Goal: Task Accomplishment & Management: Manage account settings

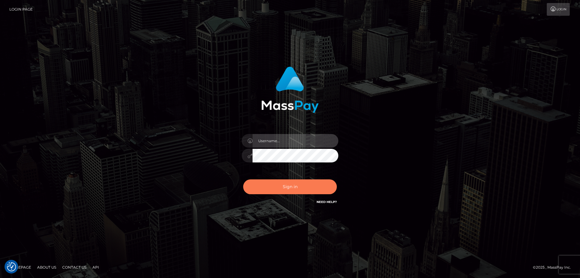
type input "Queen.megabonanza"
click at [278, 189] on button "Sign in" at bounding box center [290, 186] width 94 height 15
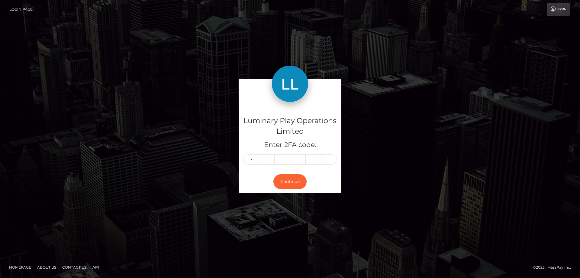
type input "1"
type input "3"
type input "5"
type input "4"
type input "9"
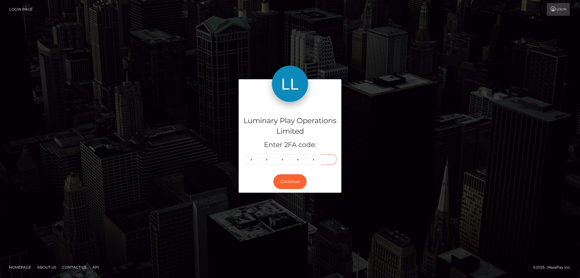
type input "1"
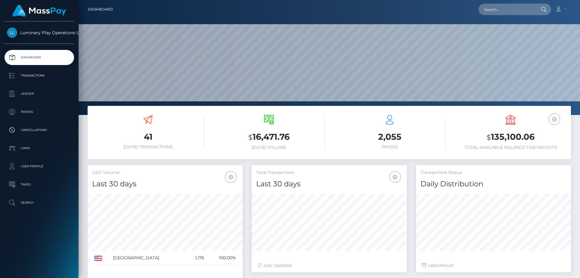
scroll to position [107, 155]
drag, startPoint x: 535, startPoint y: 138, endPoint x: 491, endPoint y: 140, distance: 44.5
click at [491, 140] on h3 "$ 135,100.06" at bounding box center [511, 137] width 112 height 12
